Goal: Navigation & Orientation: Find specific page/section

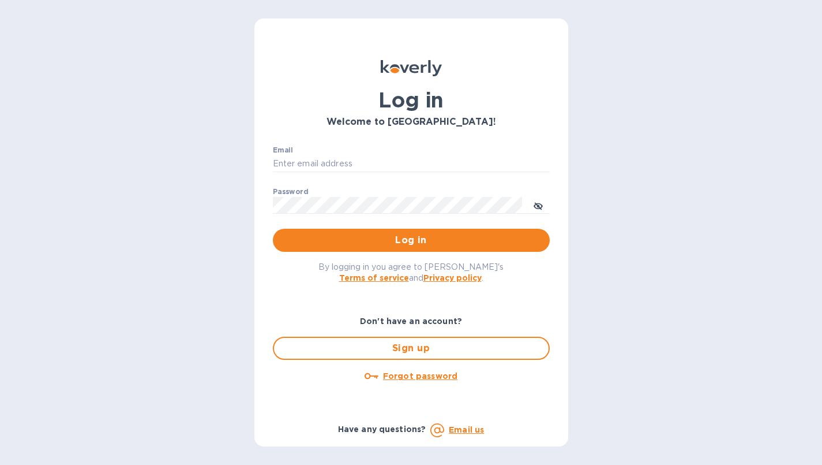
type input "igatradecredit@gmail.com"
click at [454, 242] on span "Log in" at bounding box center [411, 240] width 259 height 14
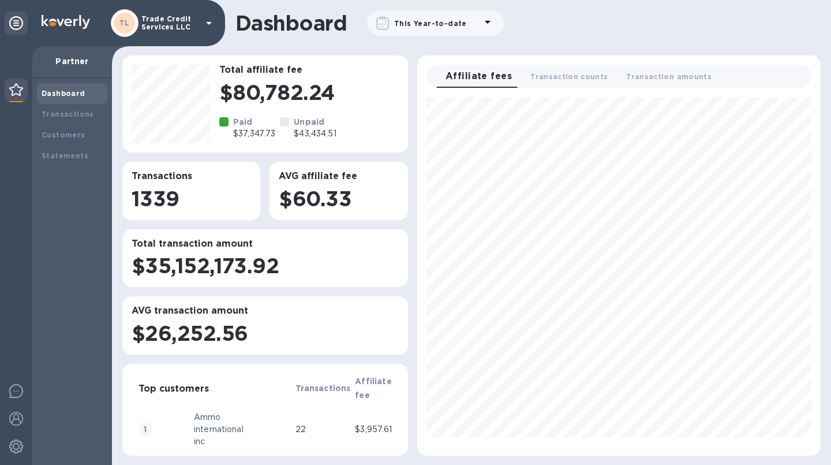
scroll to position [349, 394]
click at [795, 78] on div "Affiliate fees 0 Transaction counts 0 Transaction amounts 0" at bounding box center [623, 76] width 375 height 23
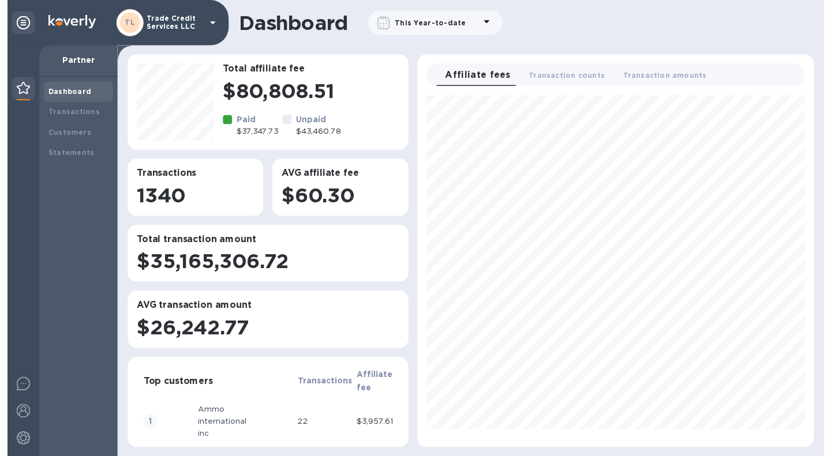
scroll to position [349, 394]
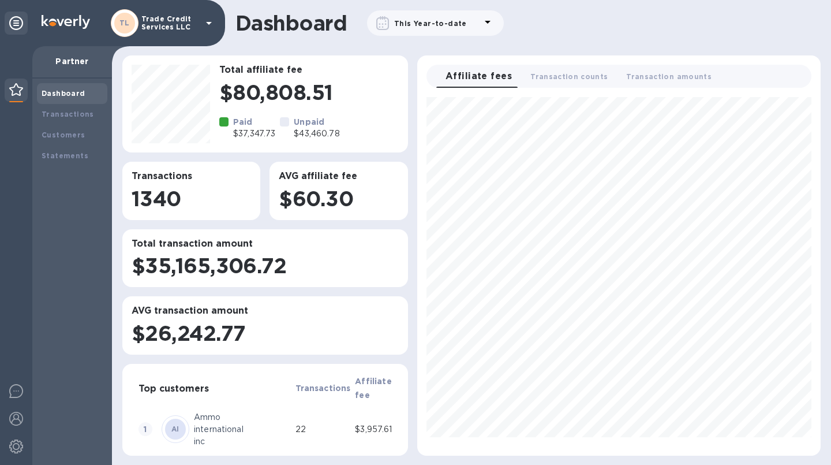
click at [57, 104] on div "Transactions" at bounding box center [72, 114] width 70 height 21
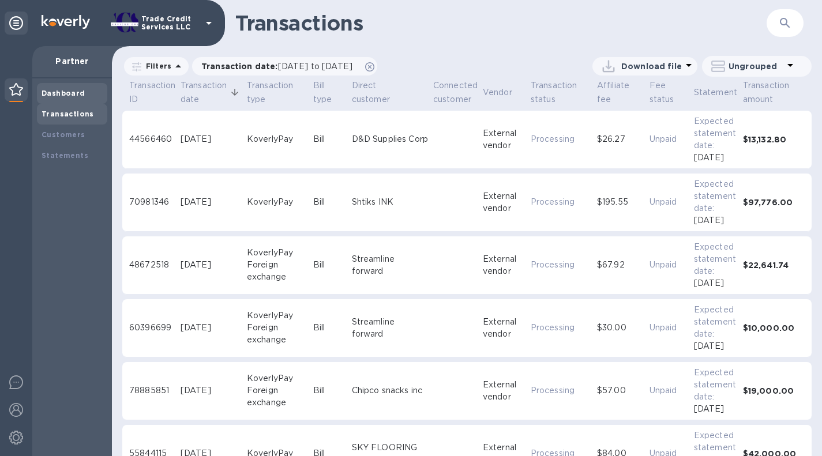
click at [58, 94] on b "Dashboard" at bounding box center [64, 93] width 44 height 9
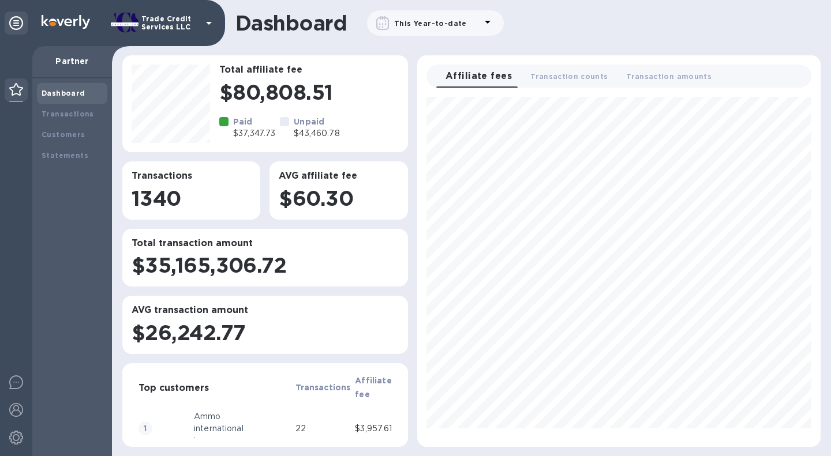
scroll to position [341, 394]
click at [91, 113] on div "Transactions" at bounding box center [72, 114] width 61 height 12
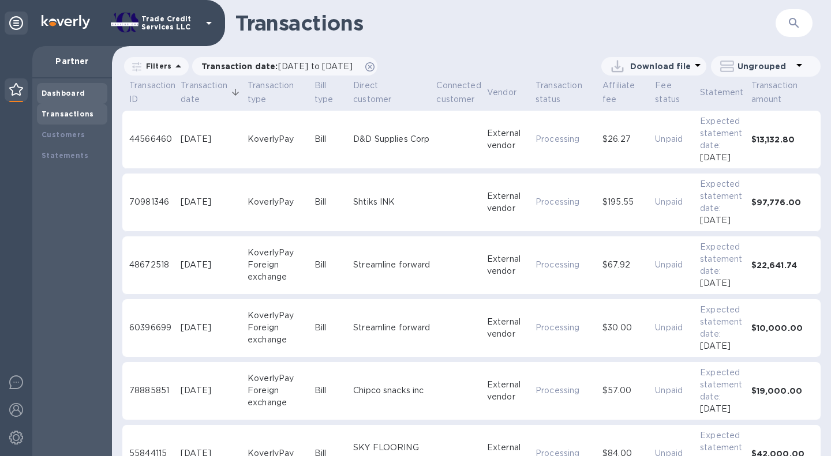
click at [50, 102] on div "Dashboard" at bounding box center [72, 93] width 70 height 21
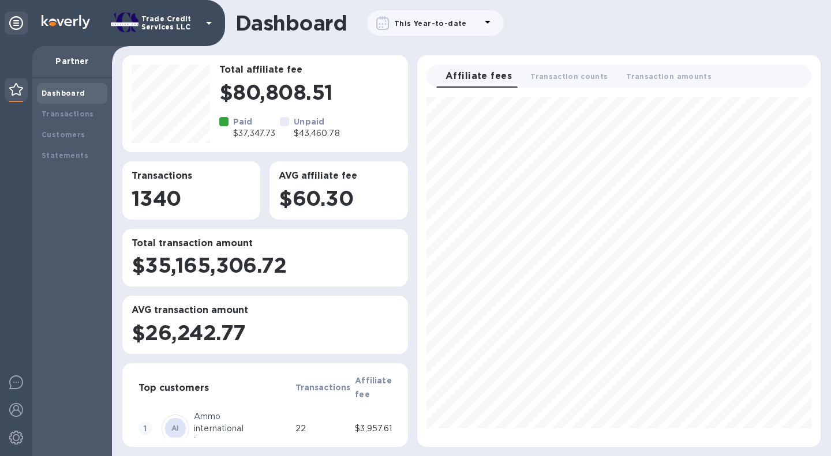
scroll to position [341, 394]
click at [81, 112] on b "Transactions" at bounding box center [68, 114] width 53 height 9
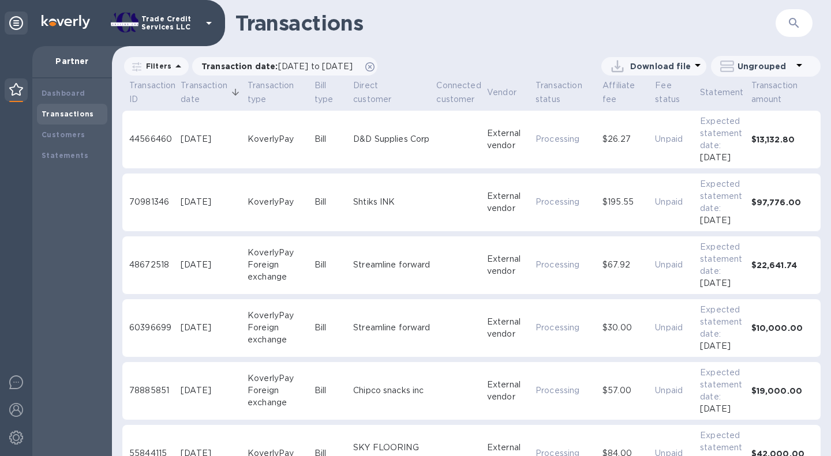
click at [65, 100] on div "Dashboard" at bounding box center [72, 93] width 70 height 21
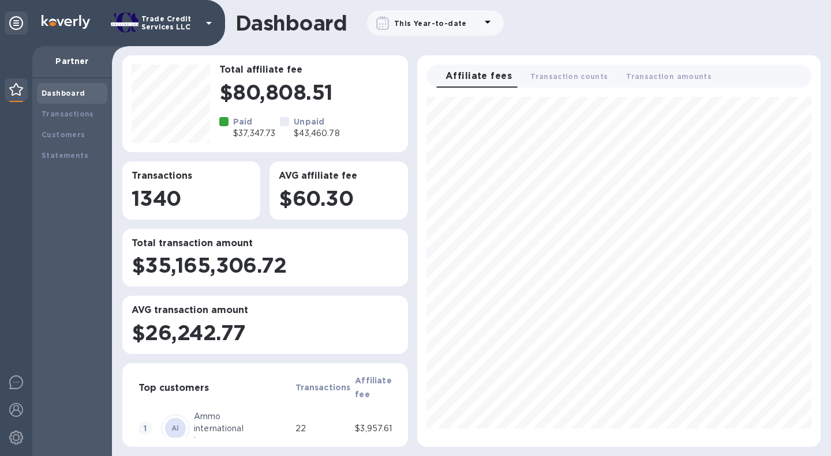
scroll to position [341, 394]
